Goal: Navigation & Orientation: Find specific page/section

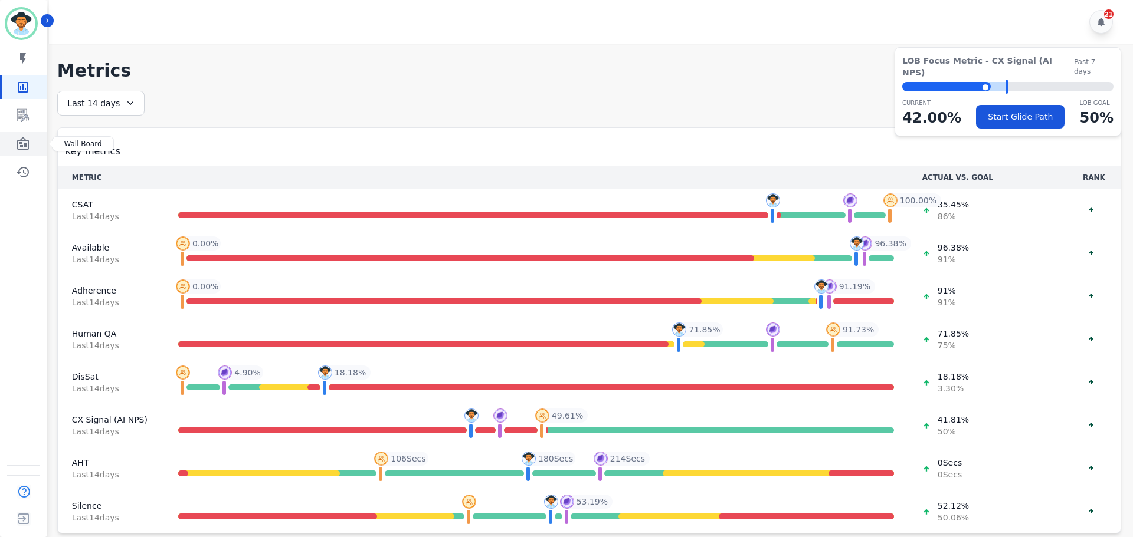
click at [23, 138] on icon "Sidebar" at bounding box center [23, 143] width 12 height 13
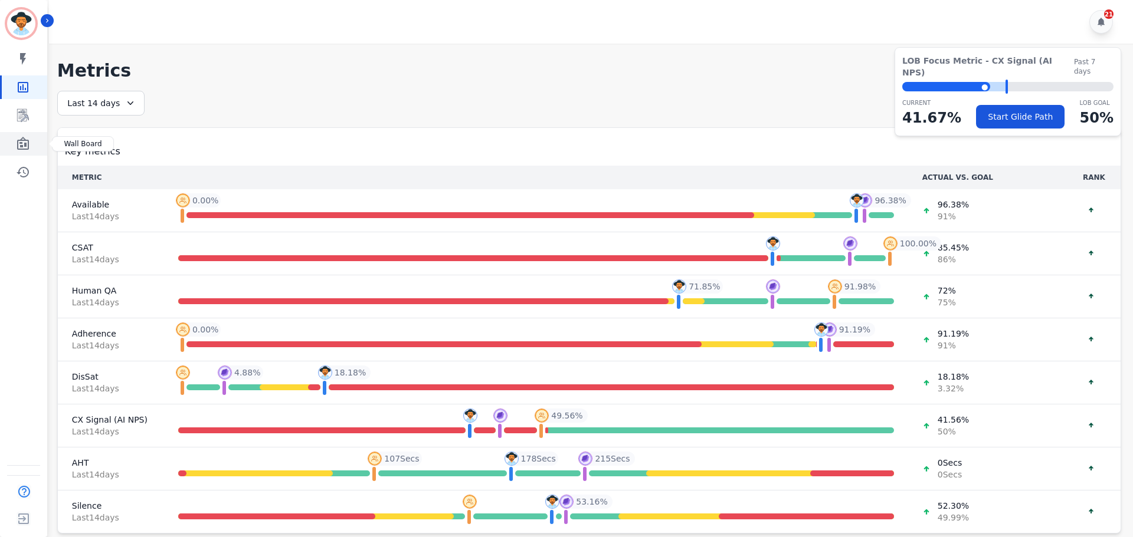
click at [17, 149] on icon "Sidebar" at bounding box center [23, 144] width 14 height 14
